Goal: Navigation & Orientation: Find specific page/section

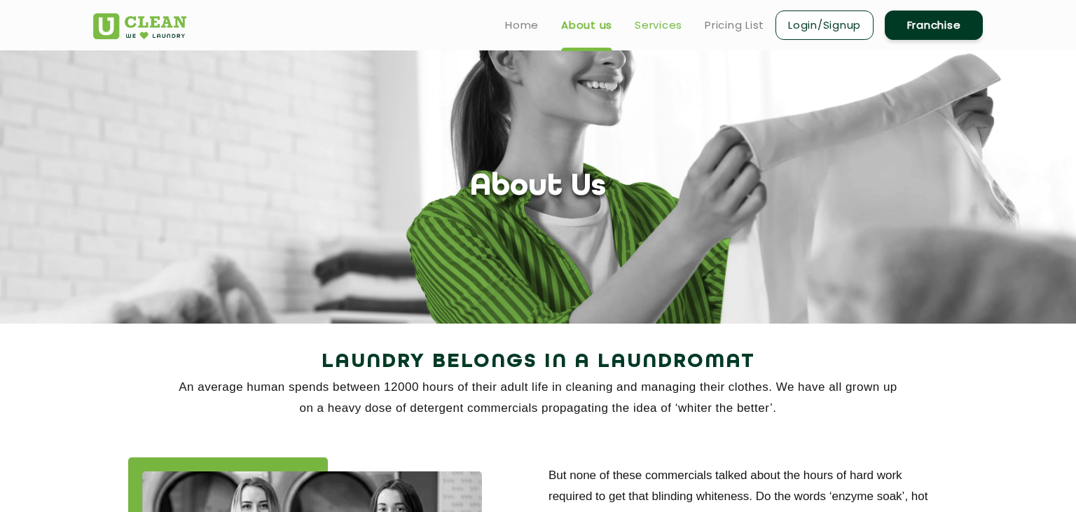
click at [661, 21] on link "Services" at bounding box center [659, 25] width 48 height 17
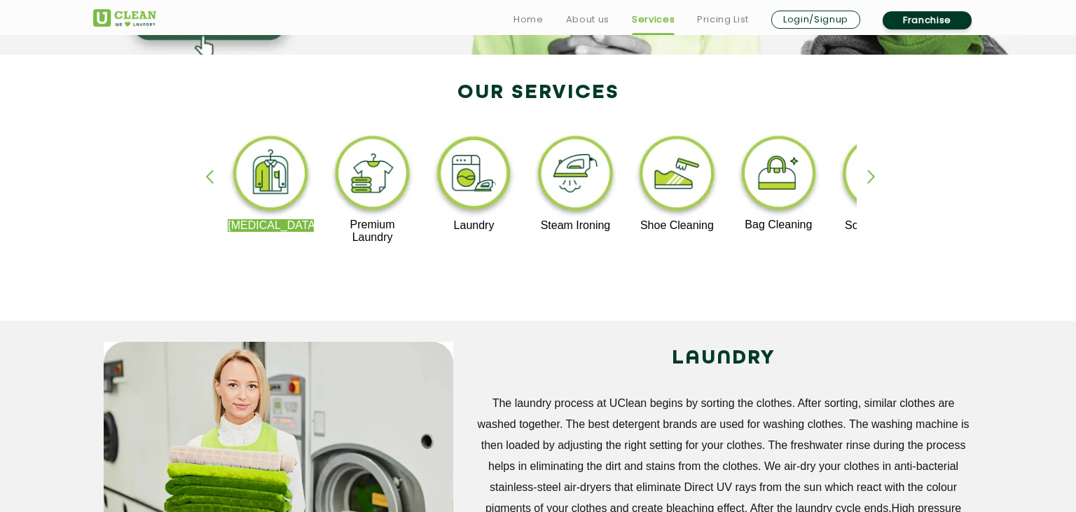
scroll to position [270, 0]
click at [288, 130] on div "[MEDICAL_DATA] Premium Laundry Laundry Steam Ironing Shoe Cleaning Bag Cleaning…" at bounding box center [538, 194] width 911 height 252
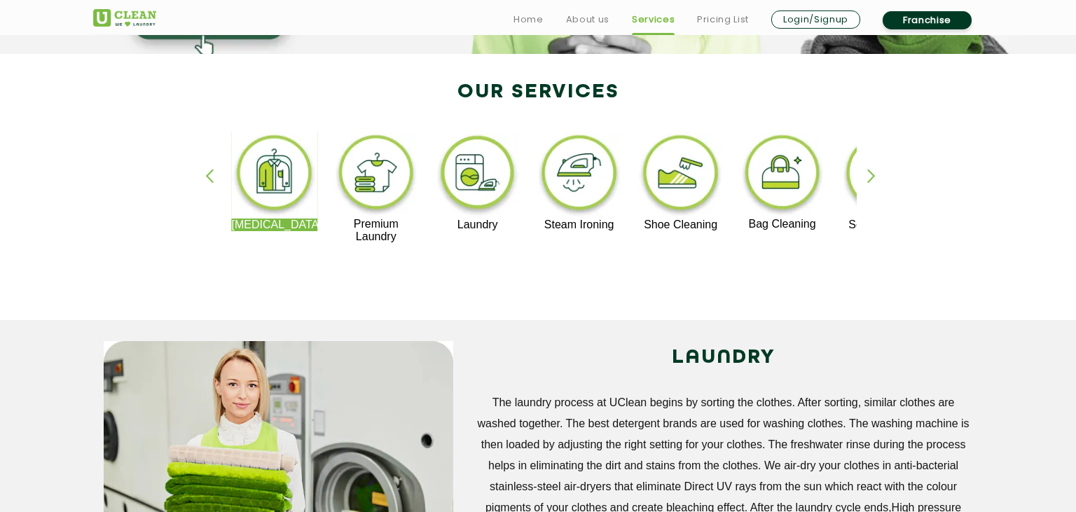
drag, startPoint x: 344, startPoint y: 149, endPoint x: 373, endPoint y: 146, distance: 29.6
click at [373, 218] on p "Premium Laundry" at bounding box center [376, 230] width 86 height 25
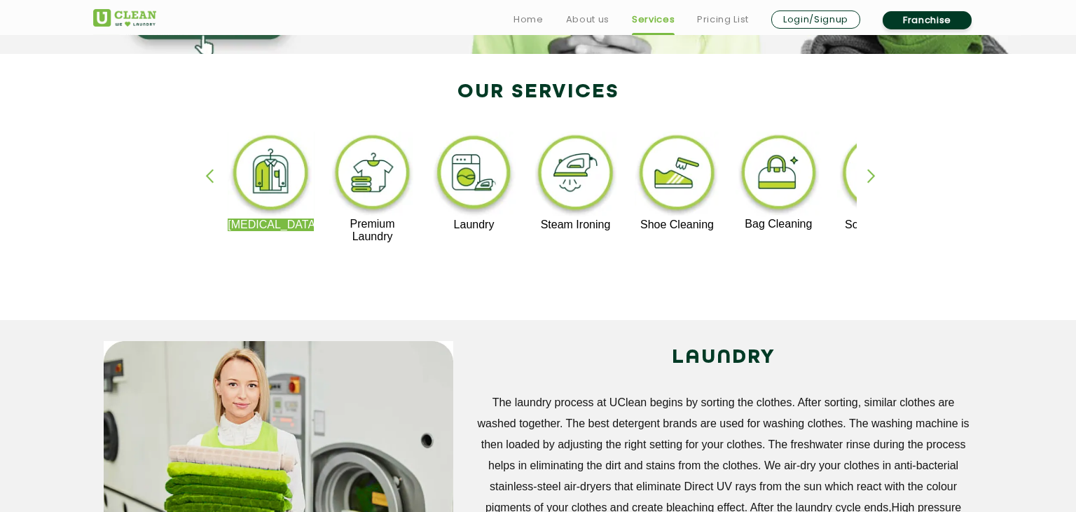
click at [373, 218] on p "Premium Laundry" at bounding box center [372, 230] width 86 height 25
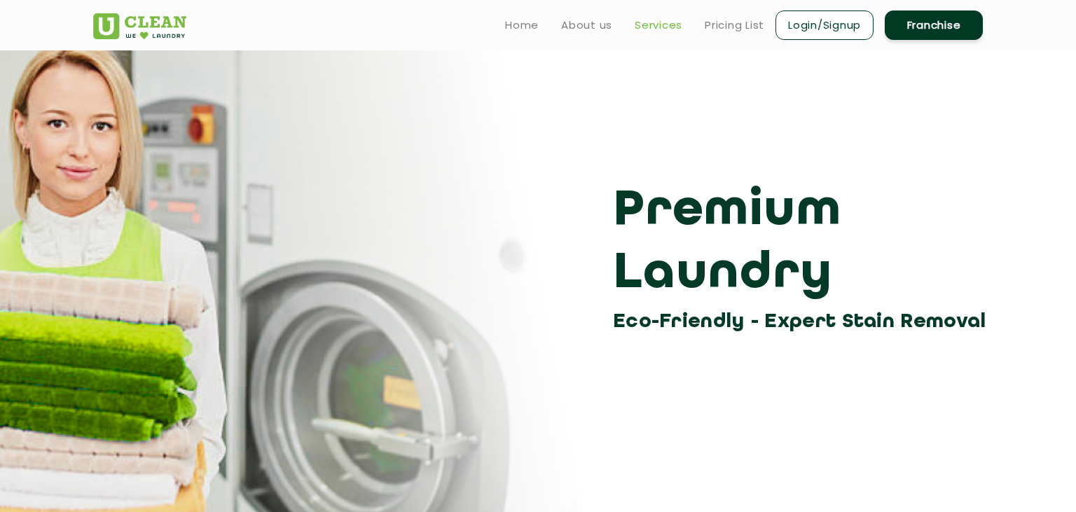
click at [670, 27] on link "Services" at bounding box center [659, 25] width 48 height 17
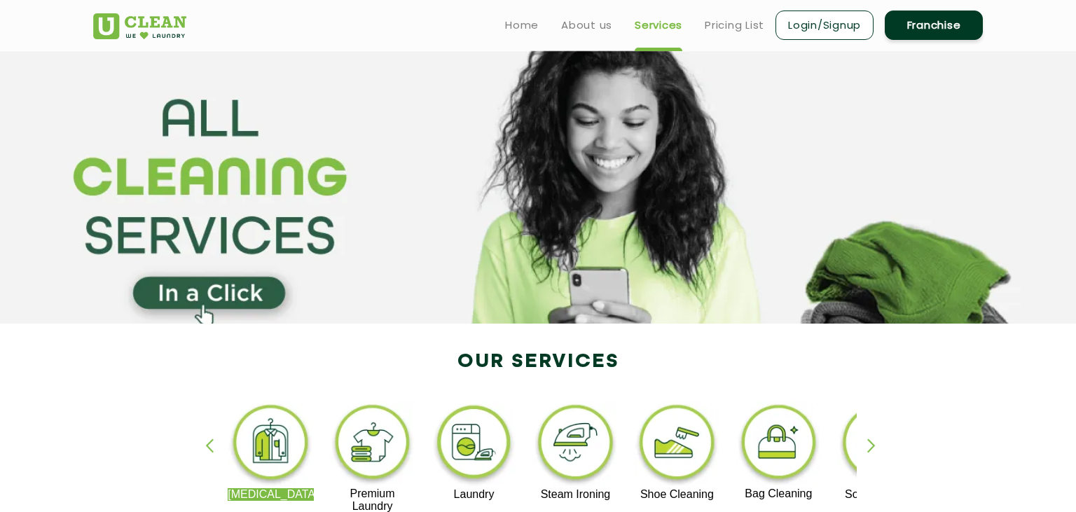
click at [499, 446] on img at bounding box center [474, 444] width 86 height 87
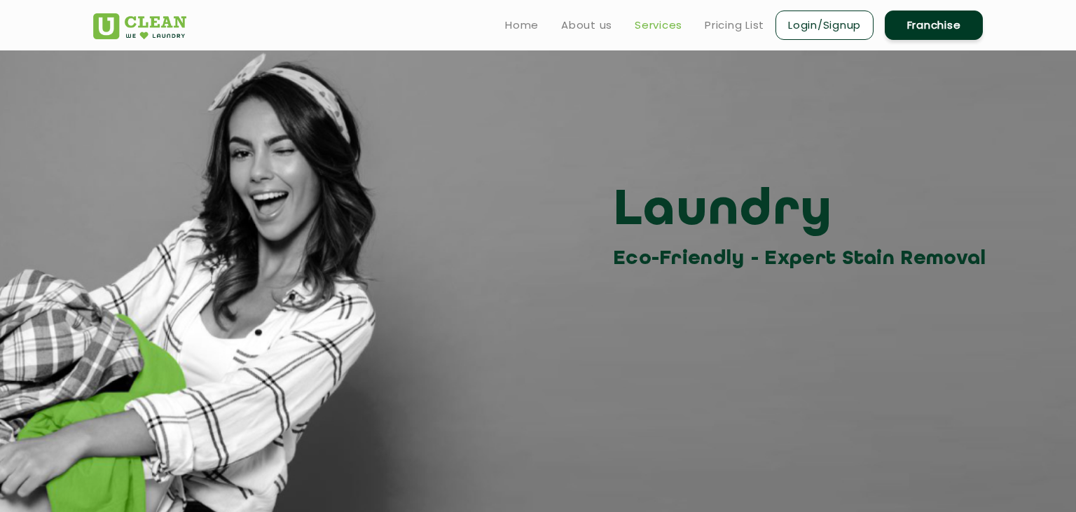
click at [649, 29] on link "Services" at bounding box center [659, 25] width 48 height 17
